Goal: Information Seeking & Learning: Learn about a topic

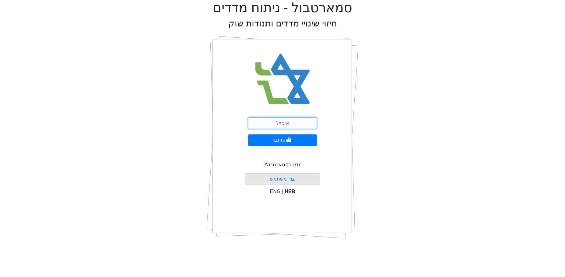
click at [285, 126] on input "email" at bounding box center [282, 123] width 69 height 12
type input "ט"
type input "[PERSON_NAME][EMAIL_ADDRESS][DOMAIN_NAME]"
click at [291, 136] on button "התחבר" at bounding box center [282, 140] width 69 height 12
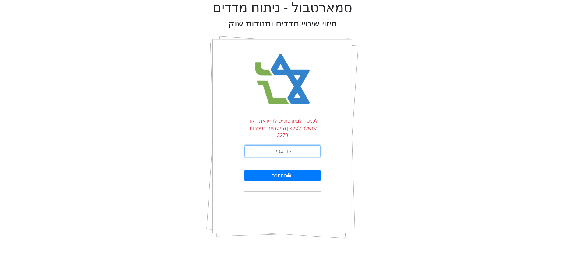
click at [283, 145] on input "text" at bounding box center [282, 151] width 76 height 12
type input "589144"
click at [244, 170] on button "התחבר" at bounding box center [282, 176] width 76 height 12
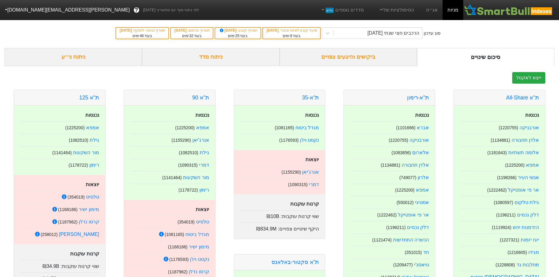
click at [339, 60] on div "ביקושים והיצעים צפויים" at bounding box center [348, 57] width 137 height 18
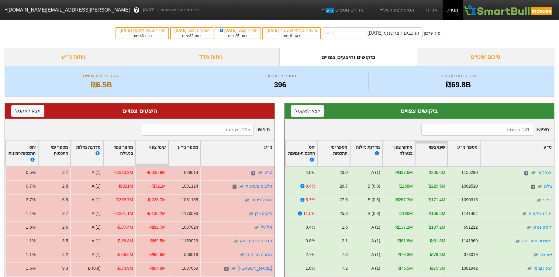
click at [430, 10] on link "אג״ח" at bounding box center [432, 10] width 21 height 20
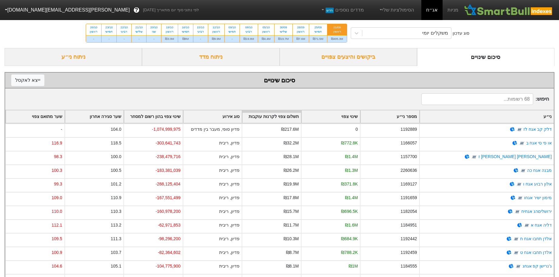
click at [426, 34] on div "משקלים יומי" at bounding box center [407, 33] width 89 height 11
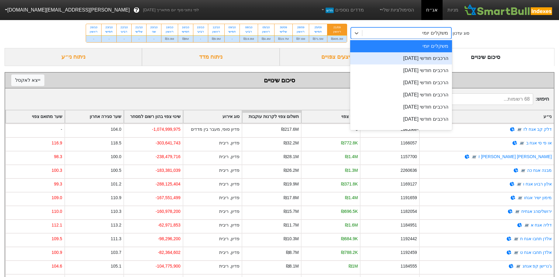
click at [439, 57] on div "הרכבים חודשי [DATE]" at bounding box center [401, 58] width 102 height 12
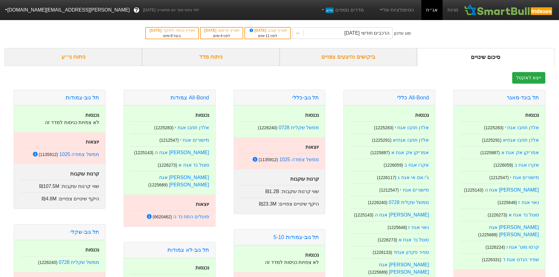
click at [370, 56] on div "ביקושים והיצעים צפויים" at bounding box center [348, 57] width 137 height 18
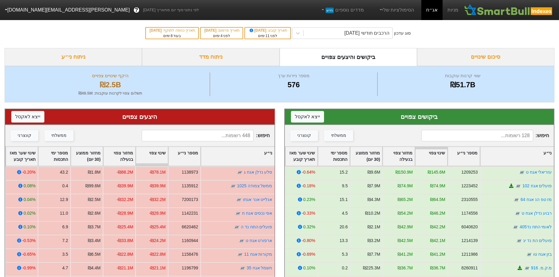
click at [454, 10] on link "מניות" at bounding box center [453, 10] width 21 height 20
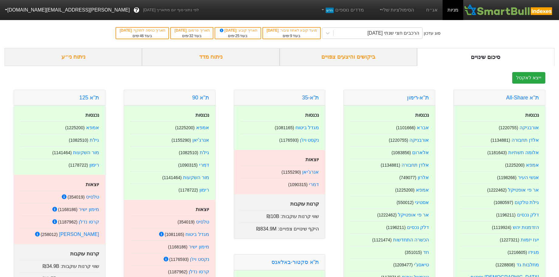
click at [336, 60] on div "ביקושים והיצעים צפויים" at bounding box center [348, 57] width 137 height 18
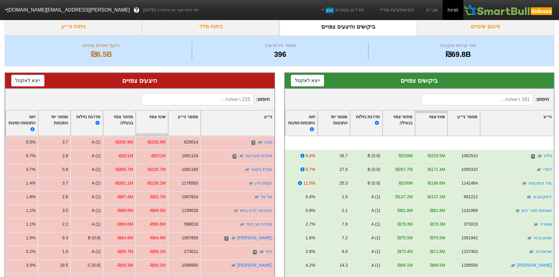
scroll to position [30, 0]
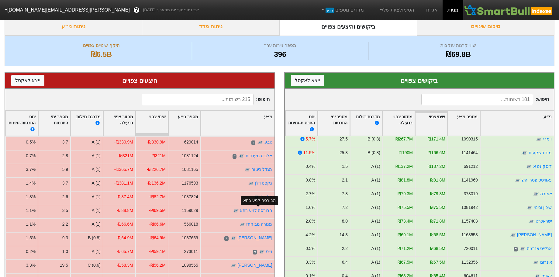
click at [258, 209] on link "הבורסה לניע בתא" at bounding box center [256, 210] width 33 height 5
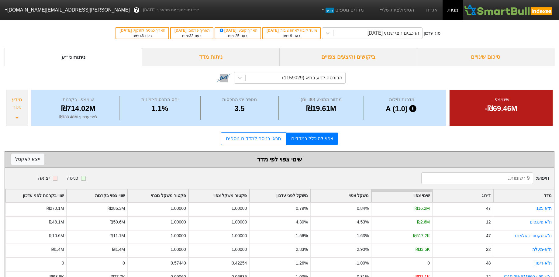
click at [15, 119] on div "מידע נוסף" at bounding box center [17, 108] width 22 height 36
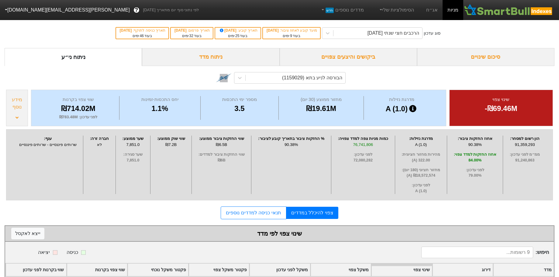
click at [467, 54] on div "סיכום שינויים" at bounding box center [485, 57] width 137 height 18
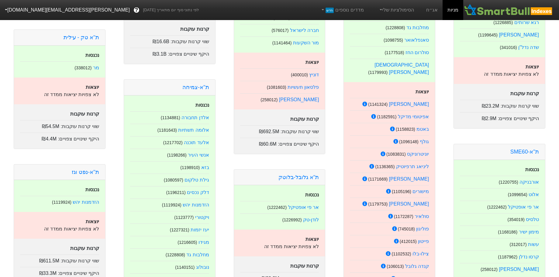
scroll to position [282, 0]
